Goal: Check status: Check status

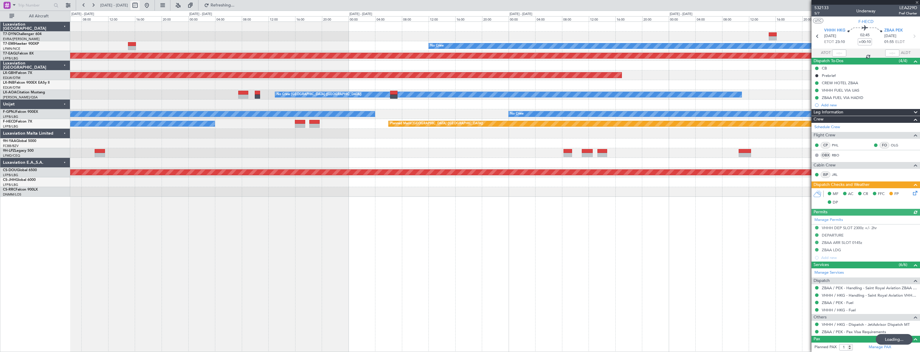
click at [140, 4] on button at bounding box center [134, 5] width 9 height 9
select select "10"
select select "2025"
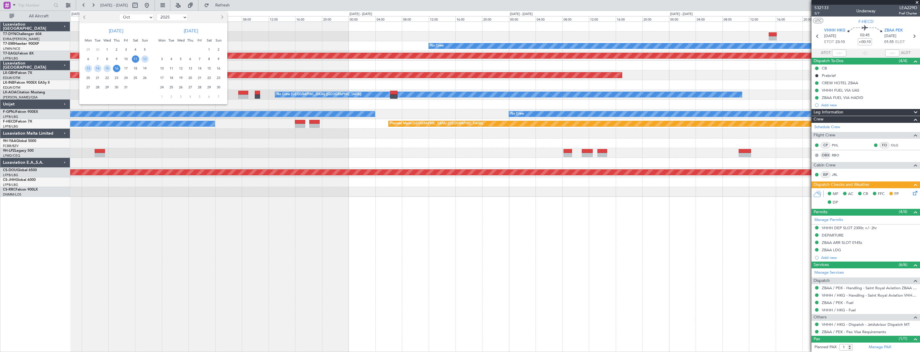
click at [142, 20] on select "Jan Feb Mar Apr May Jun [DATE] Aug Sep Oct Nov Dec" at bounding box center [136, 17] width 35 height 7
select select "11"
click at [119, 14] on select "Jan Feb Mar Apr May Jun [DATE] Aug Sep Oct Nov Dec" at bounding box center [136, 17] width 35 height 7
click at [117, 78] on span "20" at bounding box center [116, 77] width 7 height 7
click at [118, 78] on span "20" at bounding box center [116, 77] width 7 height 7
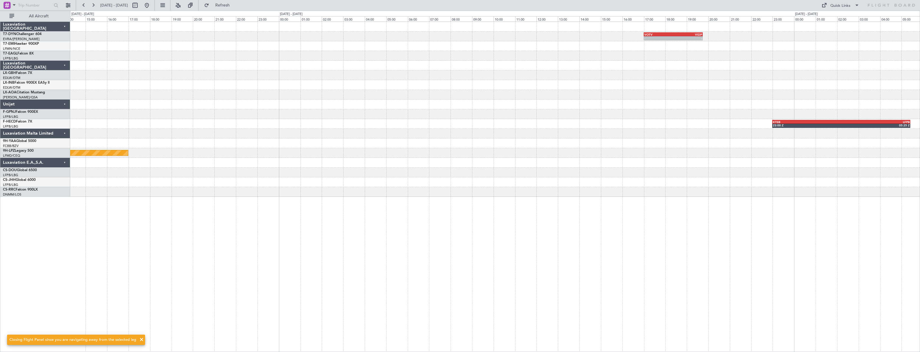
click at [303, 53] on div "- - VOTV 17:00 Z VIDP 19:45 Z Planned Maint [GEOGRAPHIC_DATA] (Riga Intl) KTEB …" at bounding box center [495, 109] width 850 height 175
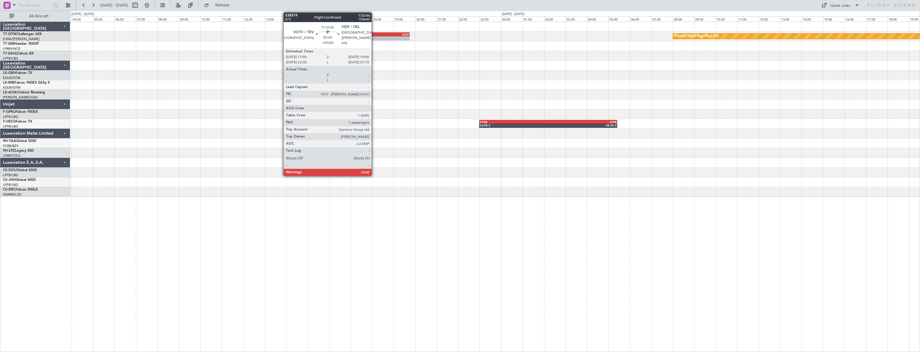
click at [374, 34] on div "VOTV" at bounding box center [365, 35] width 29 height 4
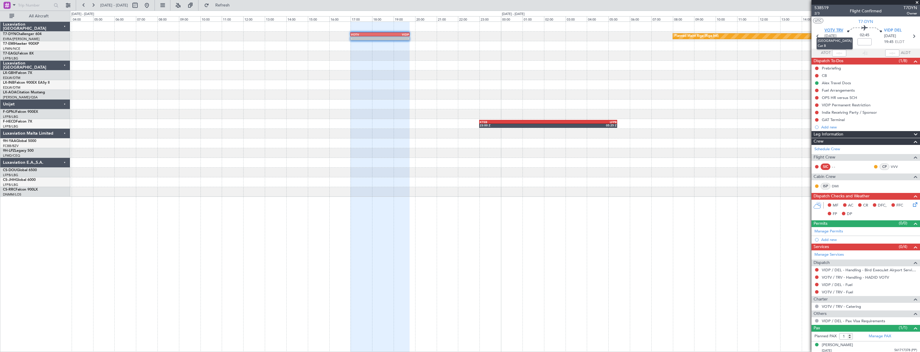
click at [831, 29] on span "VOTV TRV" at bounding box center [834, 31] width 19 height 6
click at [152, 4] on button at bounding box center [146, 5] width 9 height 9
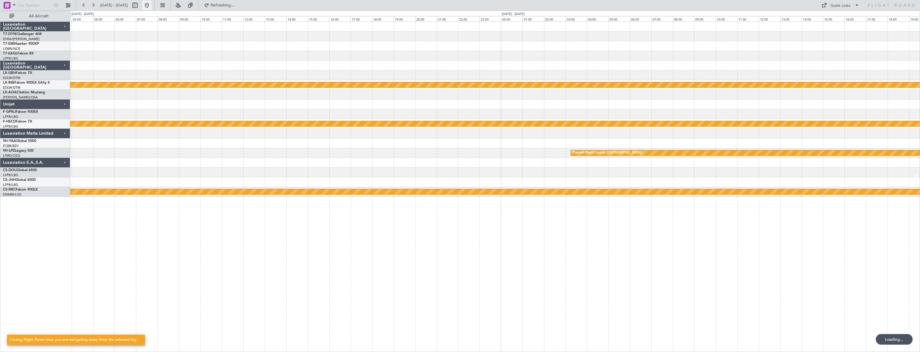
click at [152, 4] on button at bounding box center [146, 5] width 9 height 9
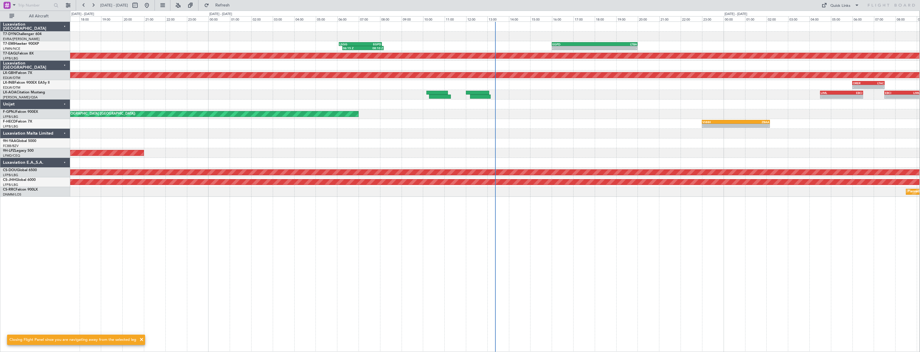
click at [284, 188] on div "06:15 Z 08:10 Z LSGG 06:05 Z EGPD 08:05 Z - - EGPD 16:00 Z LTBA 20:00 Z Planned…" at bounding box center [495, 187] width 850 height 331
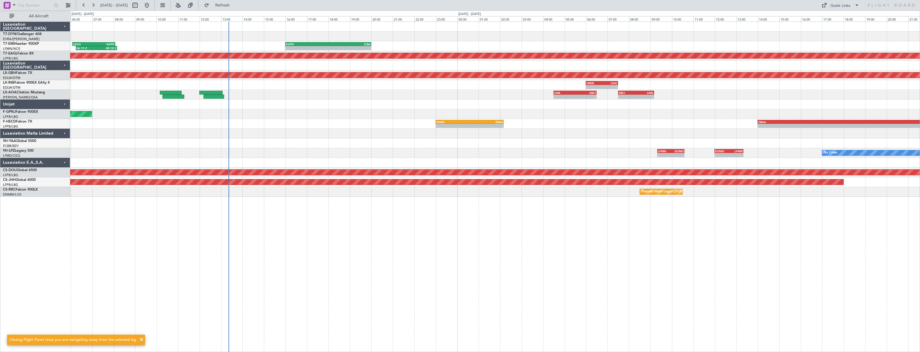
click at [285, 146] on div at bounding box center [495, 144] width 850 height 10
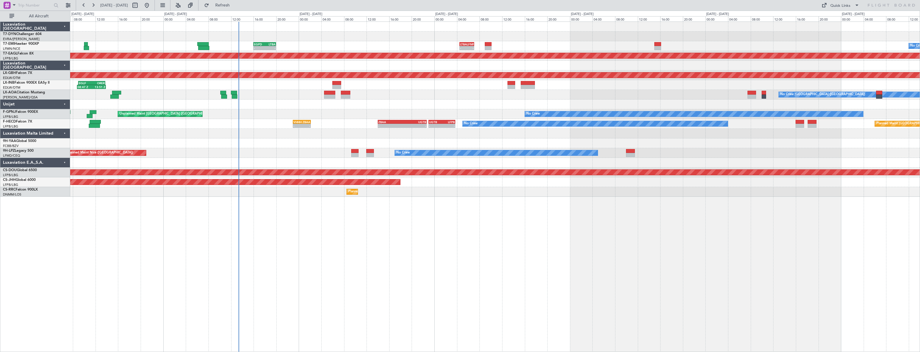
click at [291, 149] on div "No Crew [GEOGRAPHIC_DATA] ([GEOGRAPHIC_DATA])" at bounding box center [495, 153] width 850 height 10
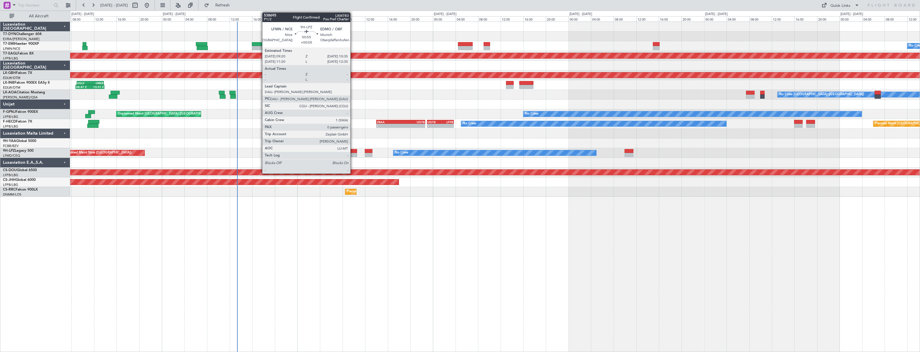
click at [353, 152] on div at bounding box center [353, 151] width 7 height 4
